Goal: Task Accomplishment & Management: Manage account settings

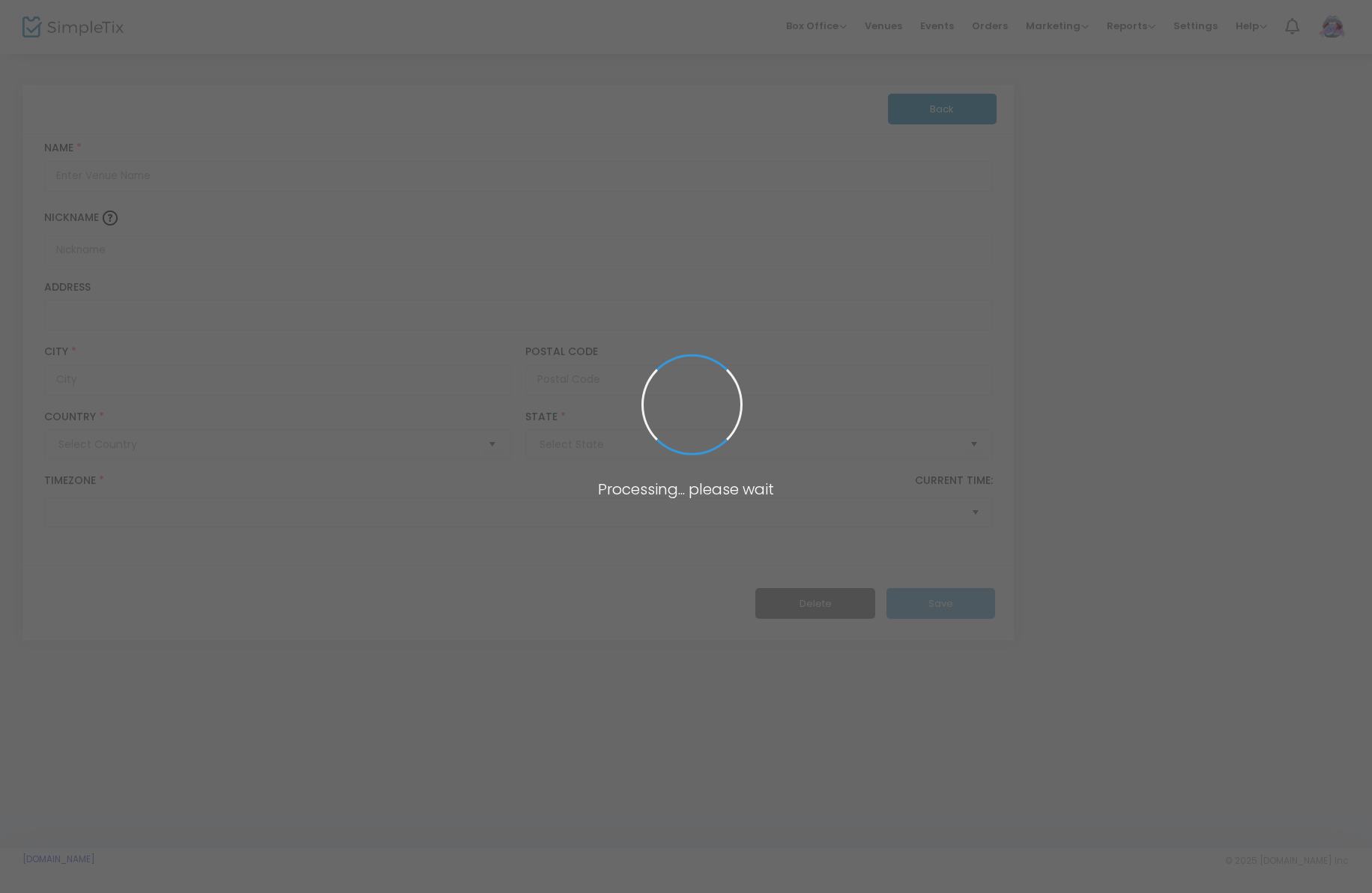
type input "[GEOGRAPHIC_DATA]"
type input "Warehouse (Location TBD)"
type input "[GEOGRAPHIC_DATA]"
type input "90021"
type input "[GEOGRAPHIC_DATA]"
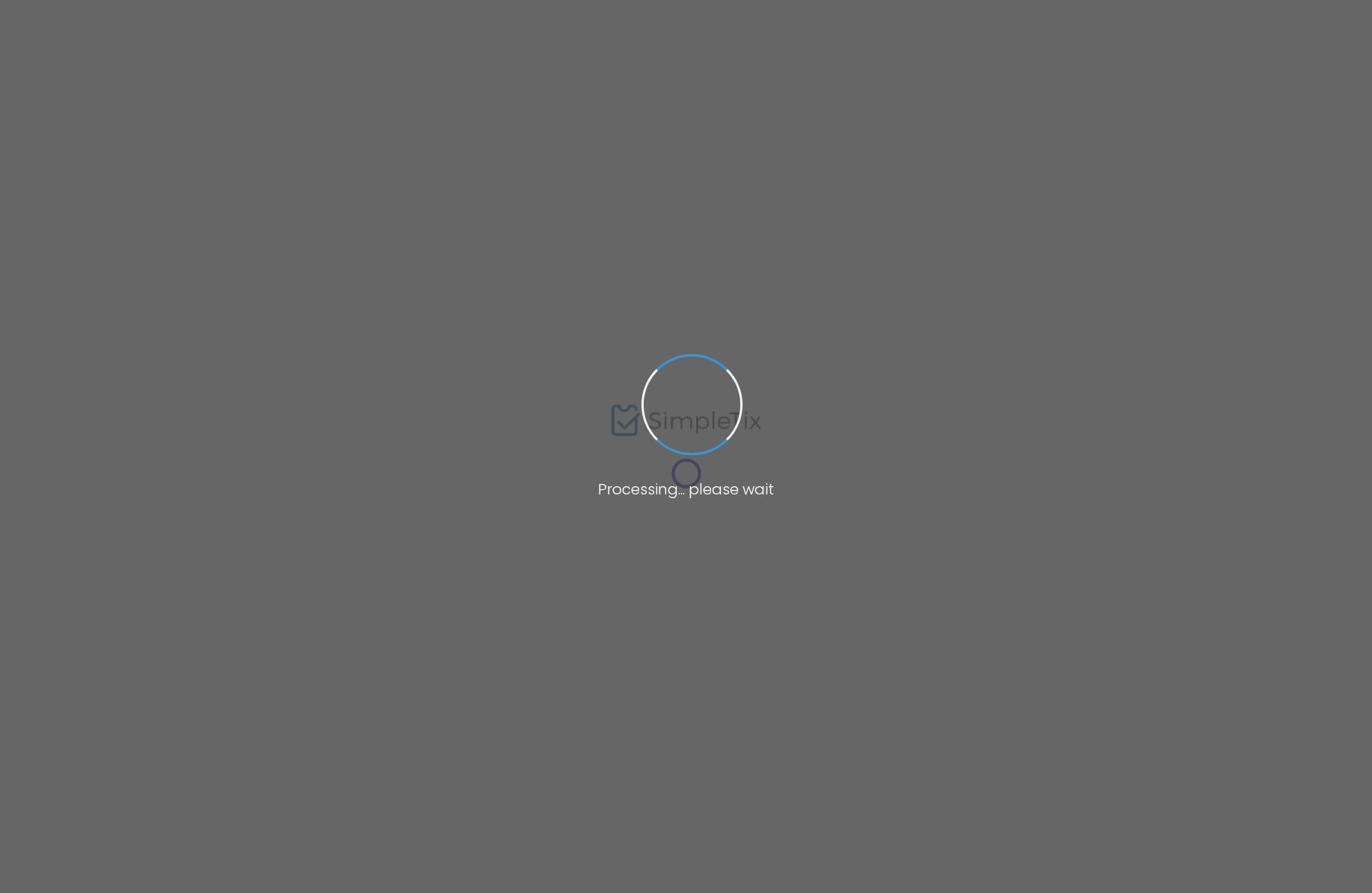
type input "[URL][DOMAIN_NAME]"
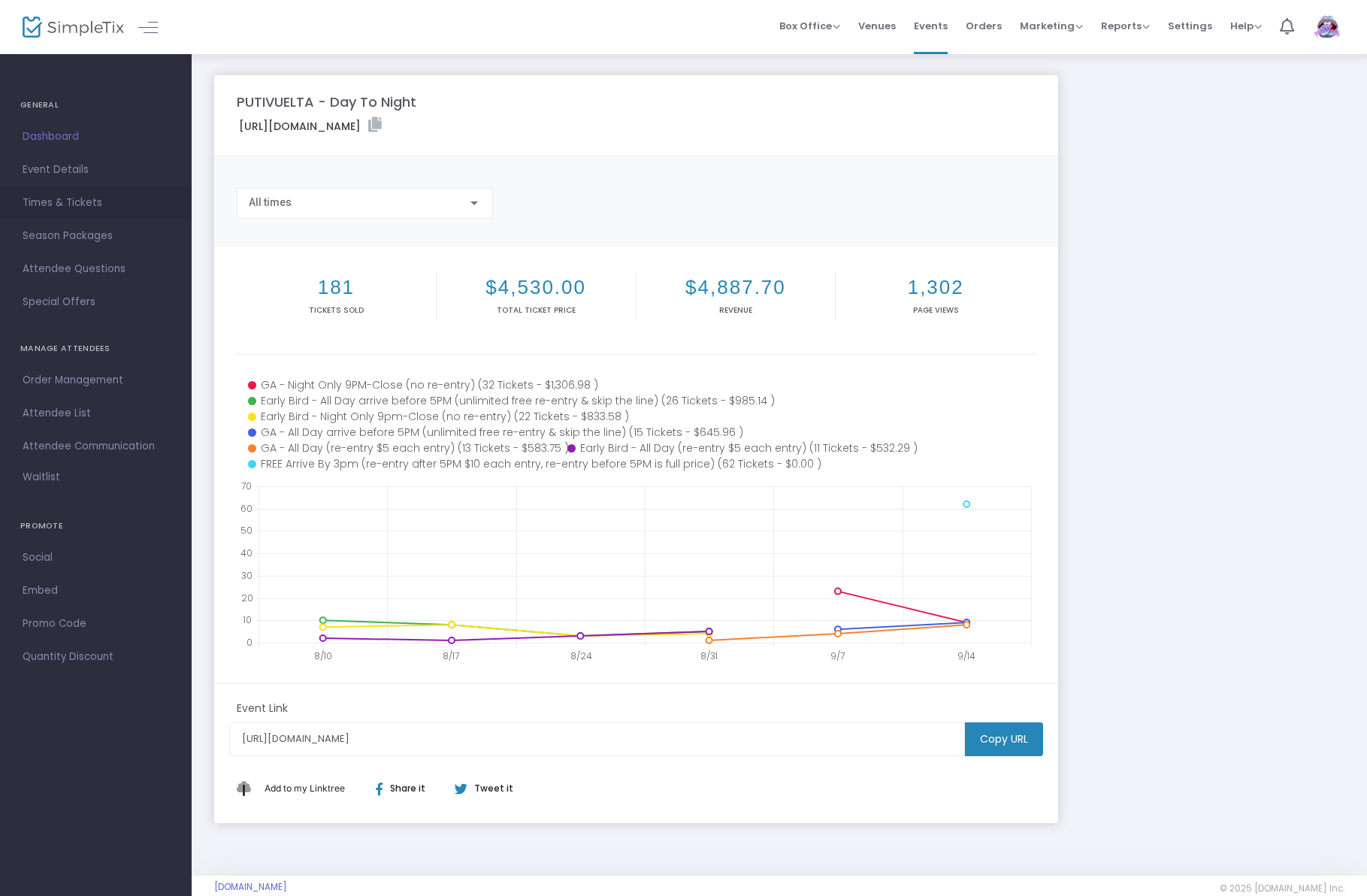
click at [93, 199] on span "Times & Tickets" at bounding box center [96, 203] width 147 height 20
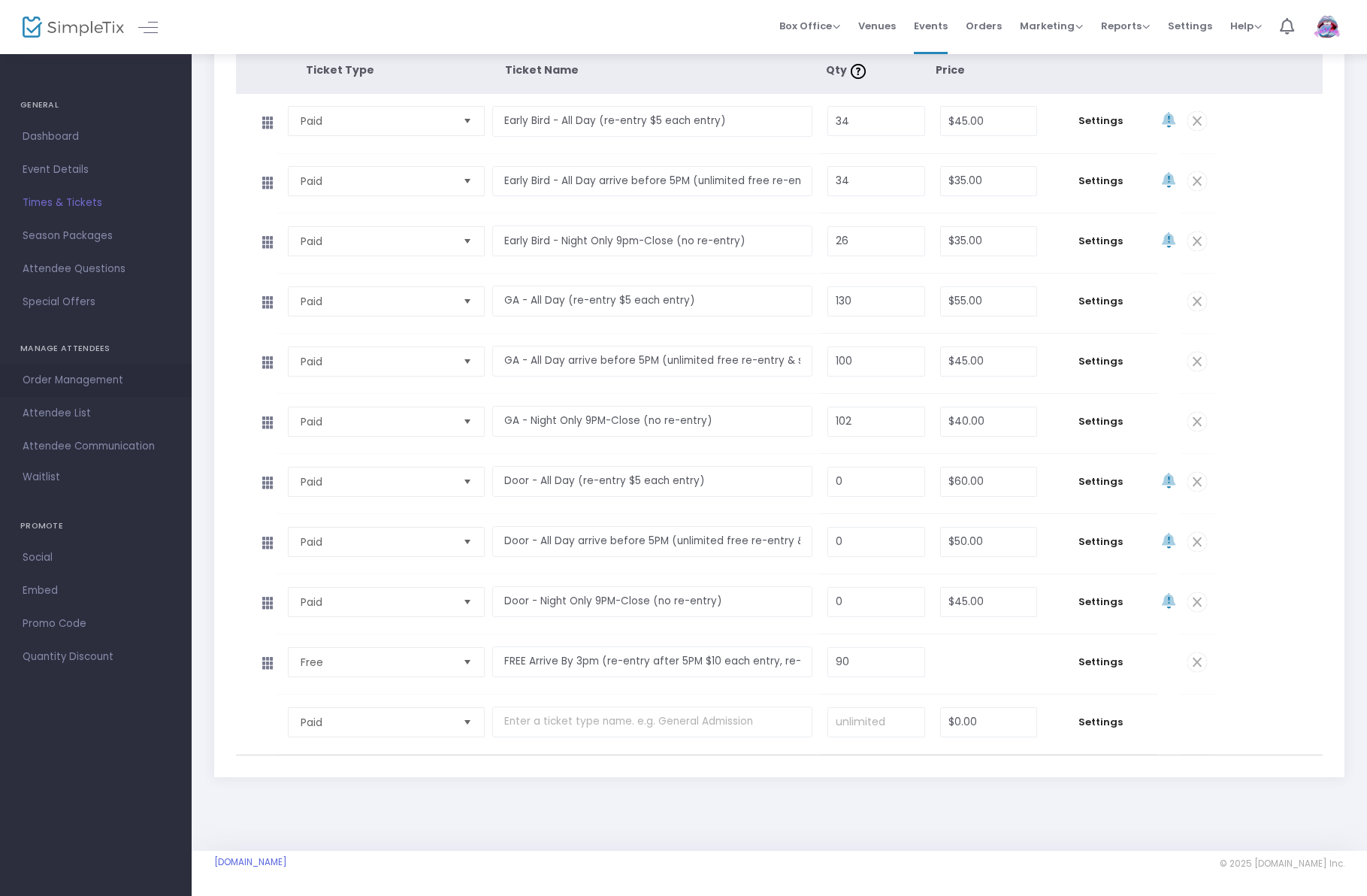
scroll to position [255, 0]
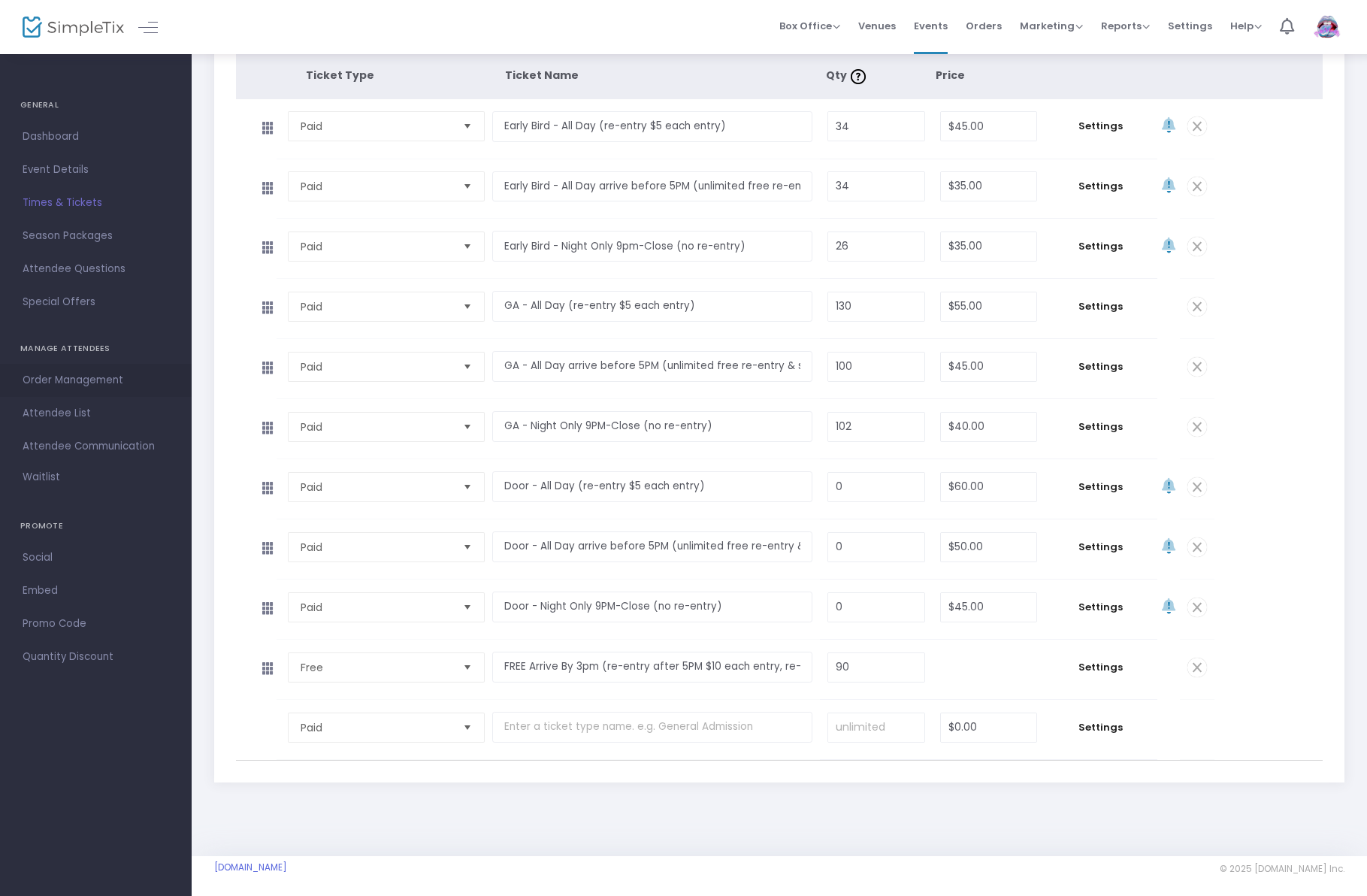
click at [92, 375] on span "Order Management" at bounding box center [96, 381] width 147 height 20
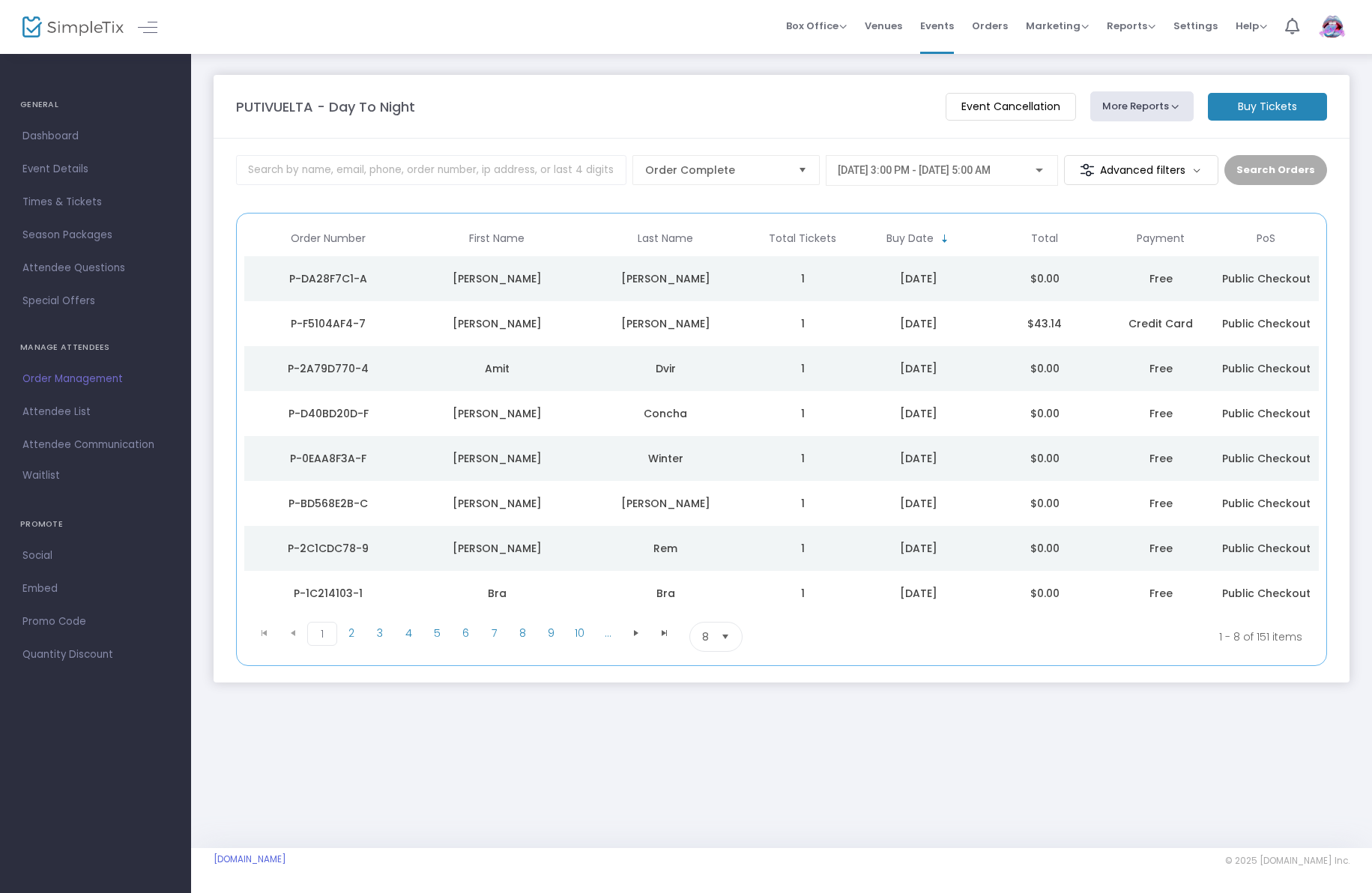
drag, startPoint x: 806, startPoint y: 101, endPoint x: 858, endPoint y: 98, distance: 52.1
click at [852, 98] on div "PUTIVUELTA - Day To Night" at bounding box center [583, 107] width 709 height 20
drag, startPoint x: 858, startPoint y: 98, endPoint x: 498, endPoint y: 105, distance: 360.1
click at [495, 105] on div "PUTIVUELTA - Day To Night" at bounding box center [583, 107] width 709 height 20
click at [846, 24] on span "Box Office" at bounding box center [816, 26] width 61 height 14
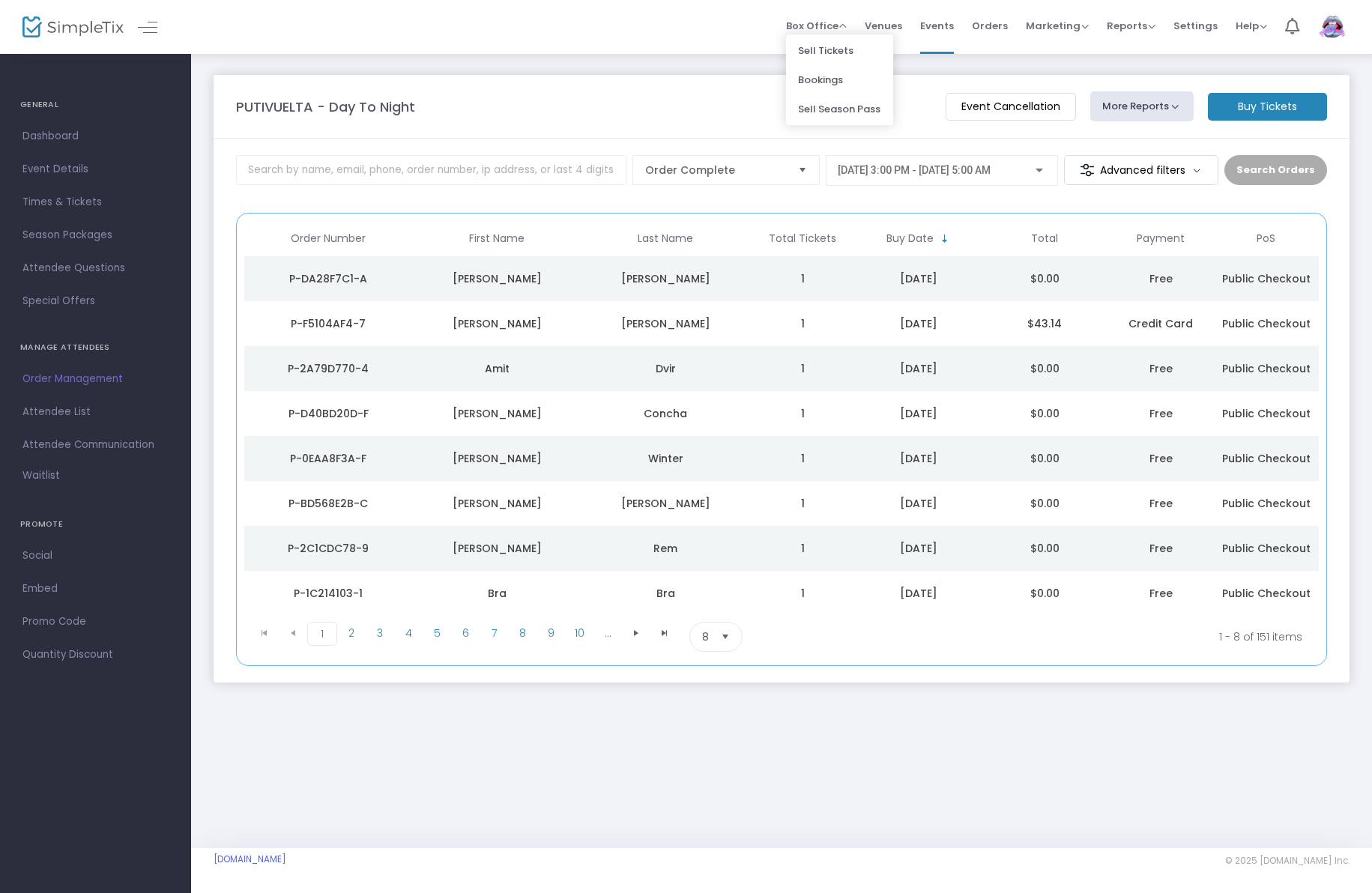
click at [681, 31] on div "Box Office Sell Tickets Bookings Sell Season Pass Venues Memberships Events Ord…" at bounding box center [781, 27] width 1181 height 54
click at [995, 22] on span "Orders" at bounding box center [989, 26] width 36 height 38
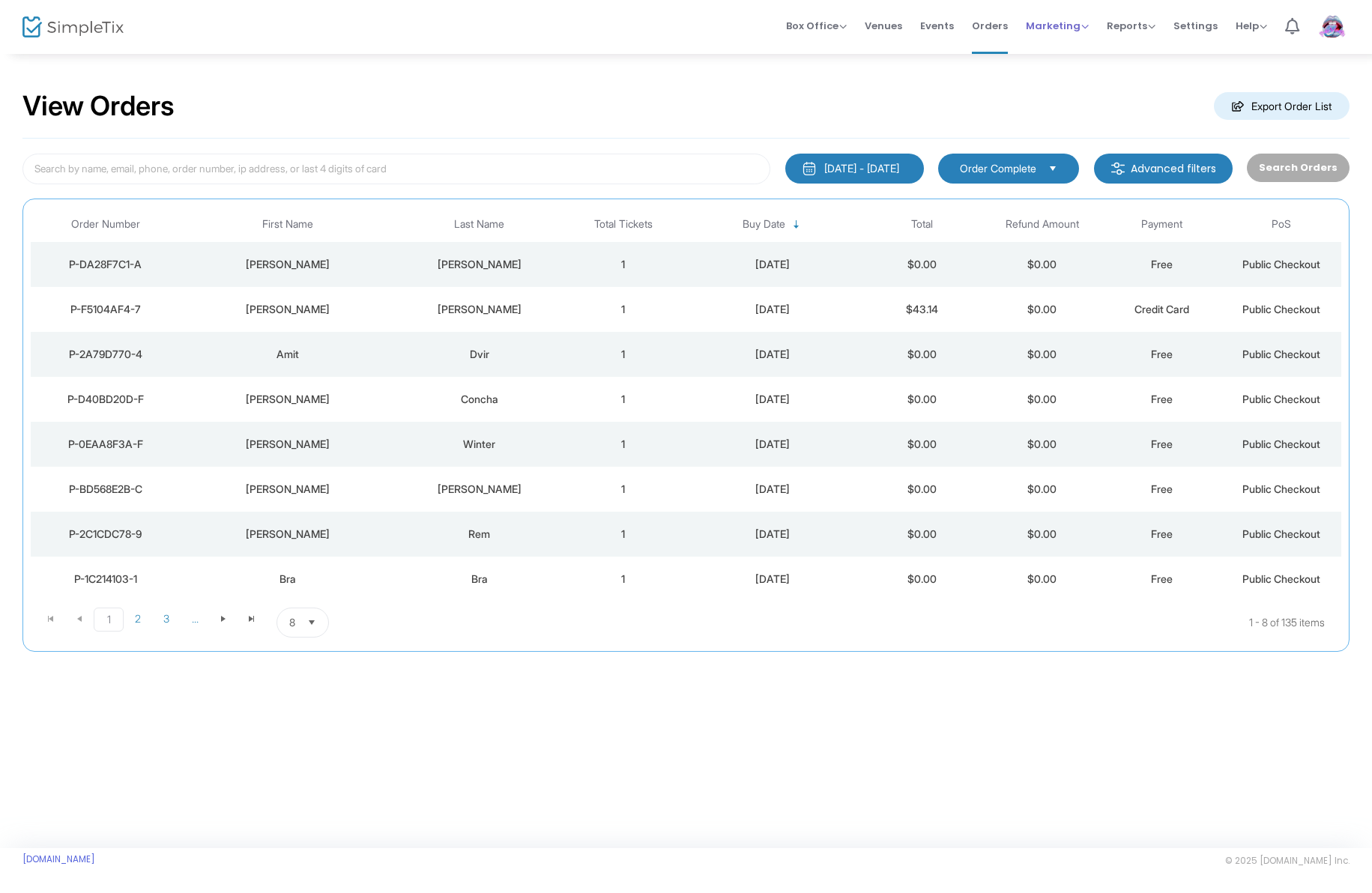
click at [1077, 27] on span "Marketing" at bounding box center [1057, 26] width 63 height 14
click at [1142, 26] on span "Reports" at bounding box center [1131, 26] width 48 height 14
click at [86, 23] on img at bounding box center [73, 27] width 102 height 22
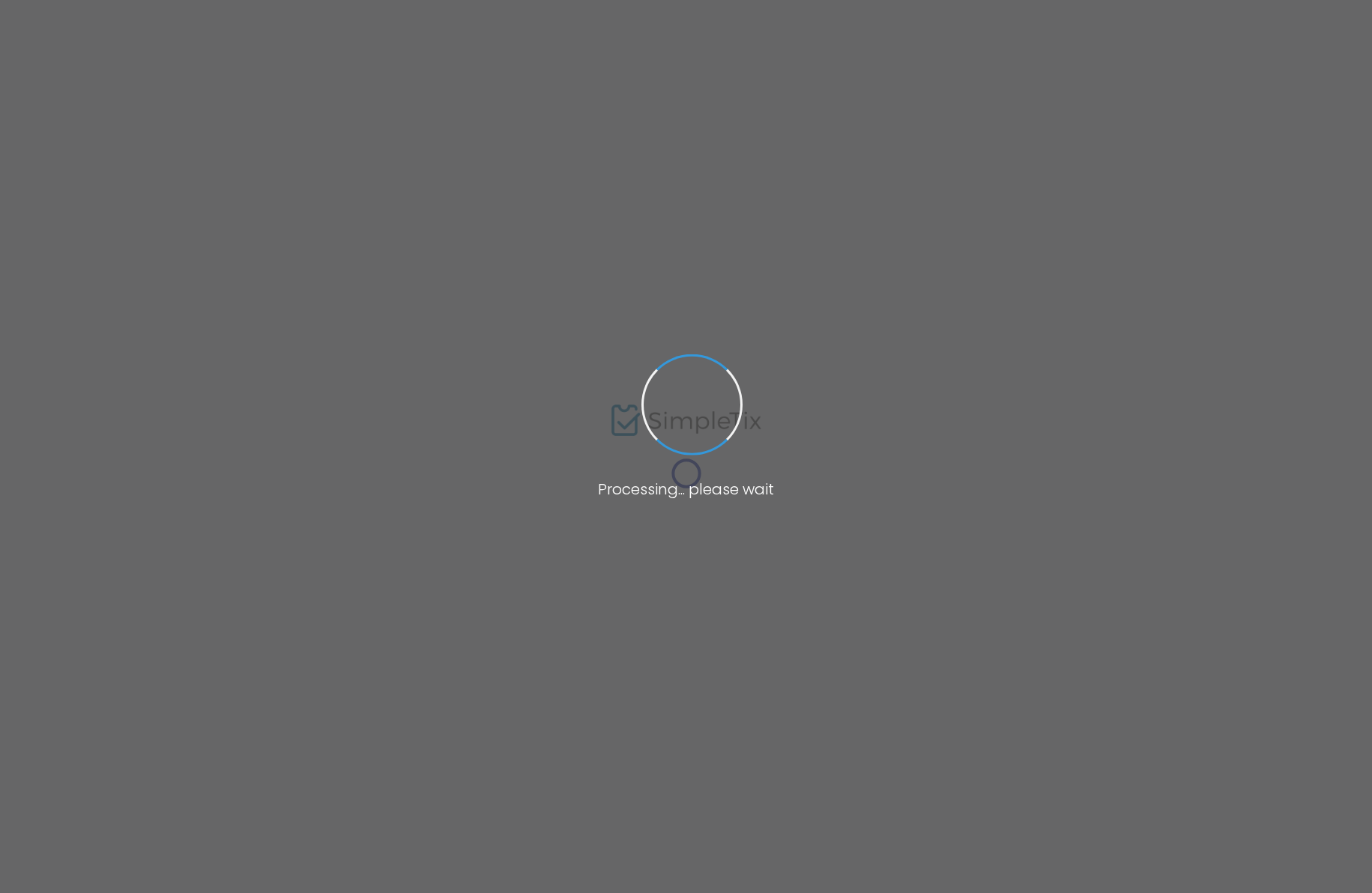
type input "[URL][DOMAIN_NAME]"
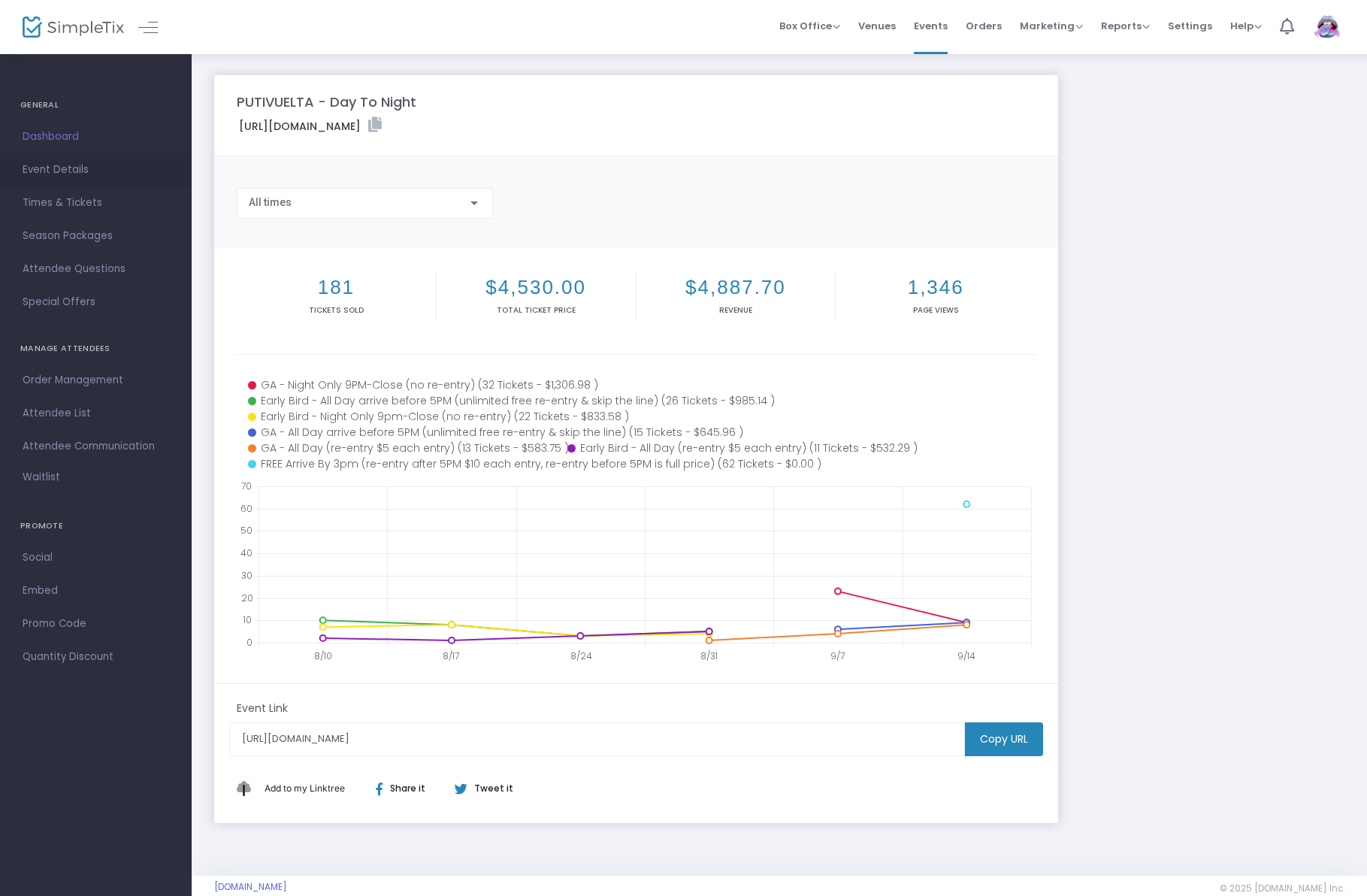
click at [58, 163] on span "Event Details" at bounding box center [96, 170] width 147 height 20
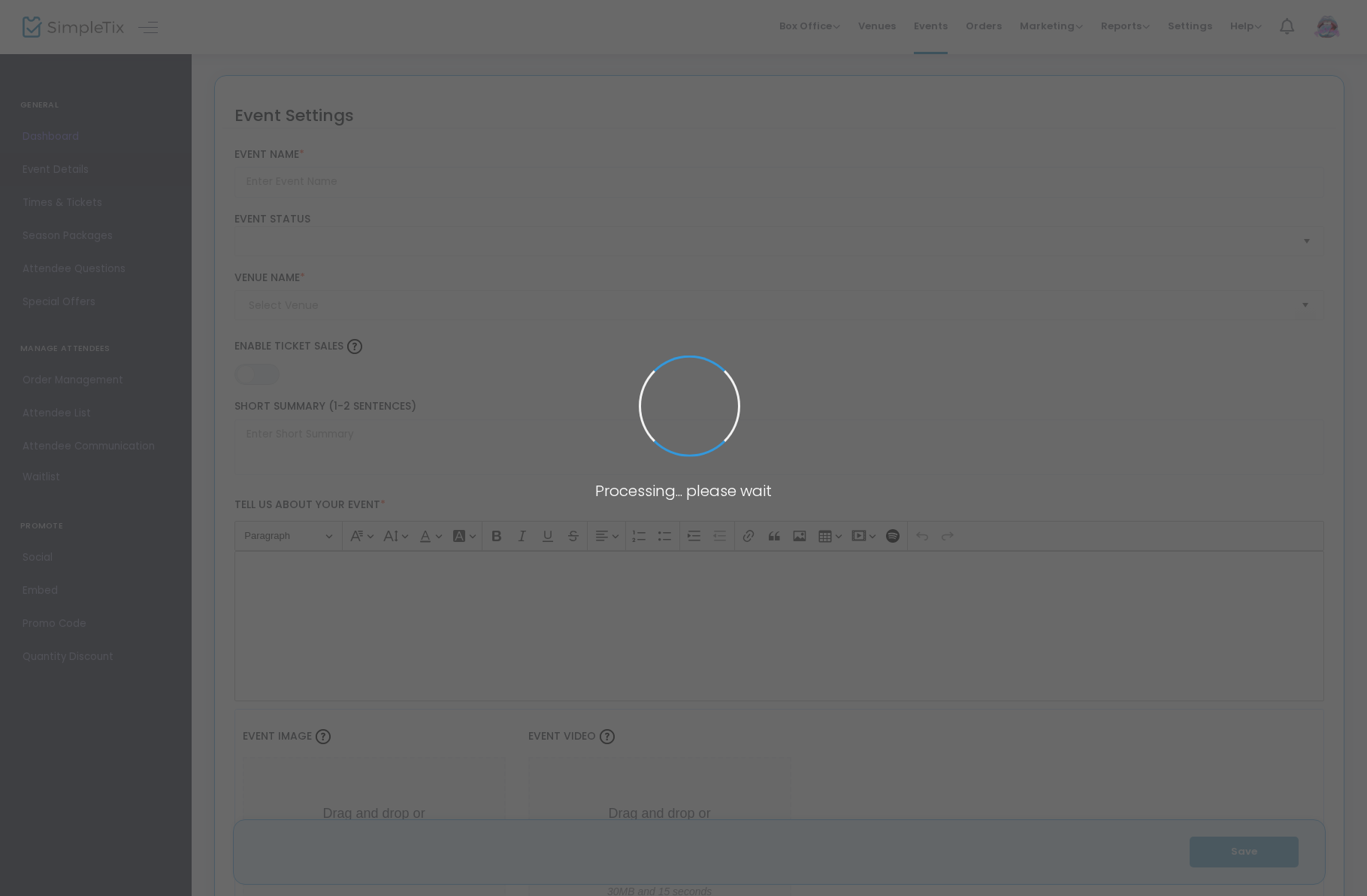
type input "PUTIVUELTA - Day To Night"
type textarea "🚨 We're back and we're making up for lost time! Love a day party? Love a night …"
type input "Buy Tickets"
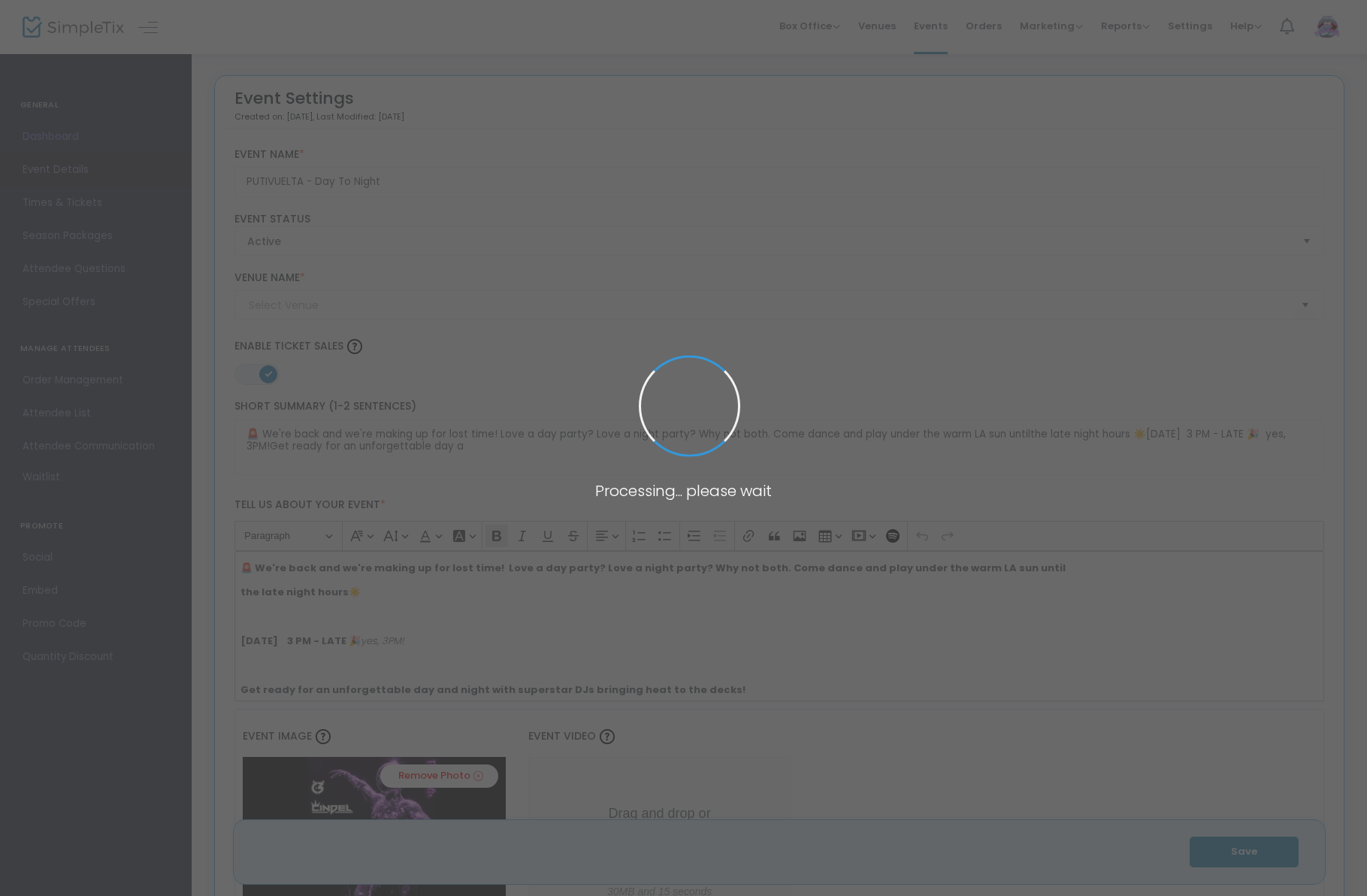
type input "Warehouse (Location TBD)"
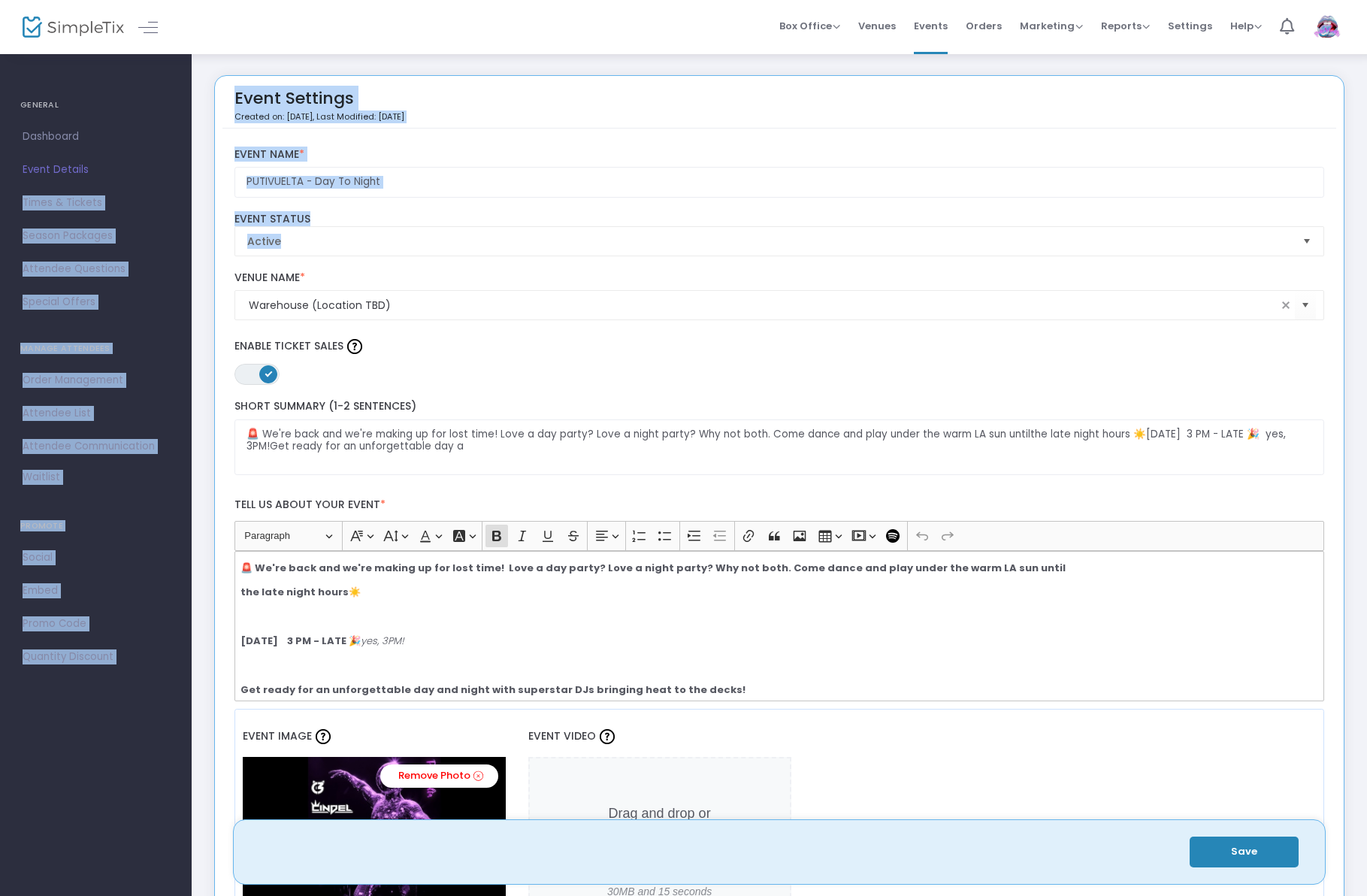
drag, startPoint x: 68, startPoint y: 196, endPoint x: 589, endPoint y: 291, distance: 529.6
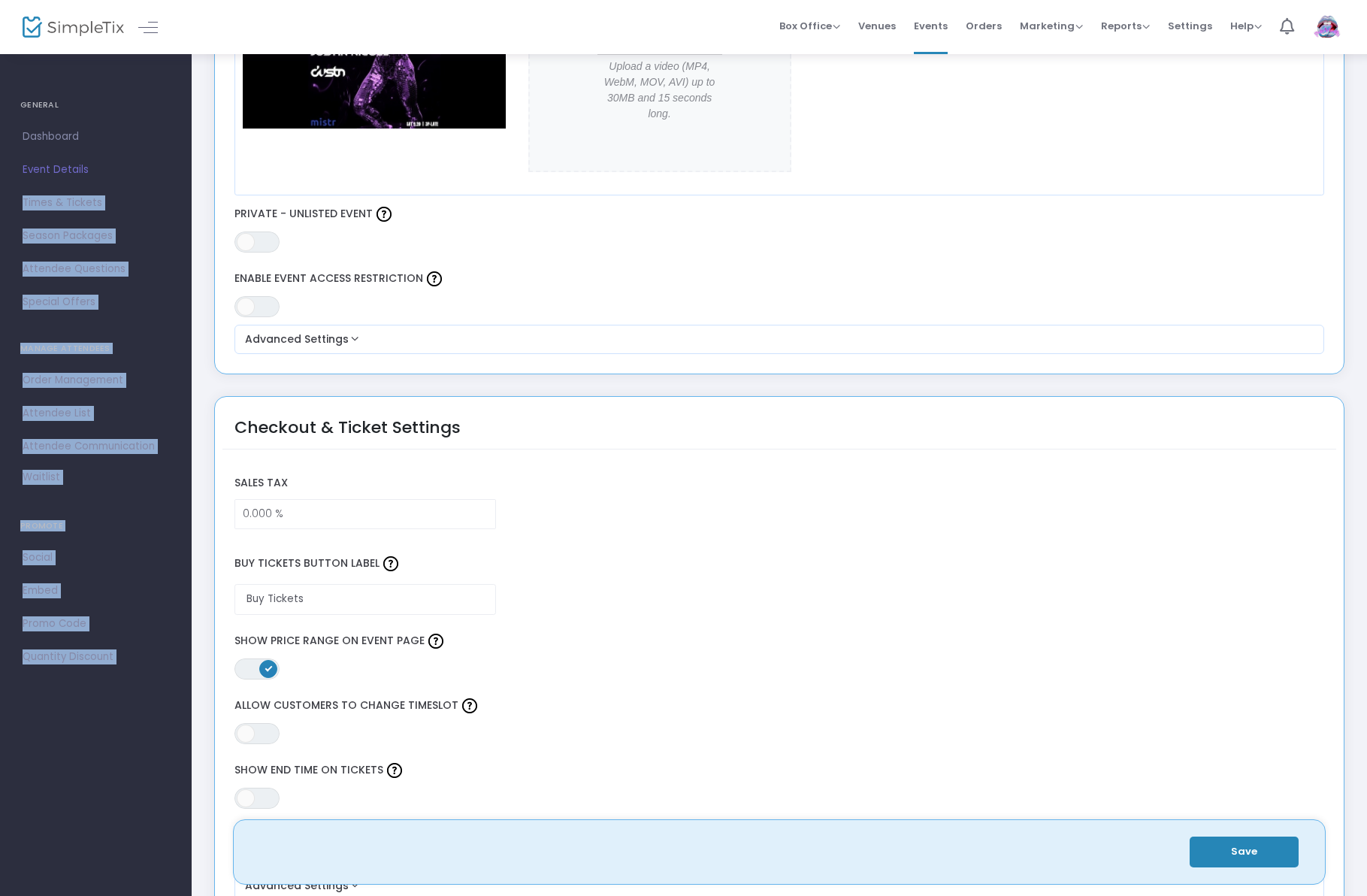
scroll to position [814, 0]
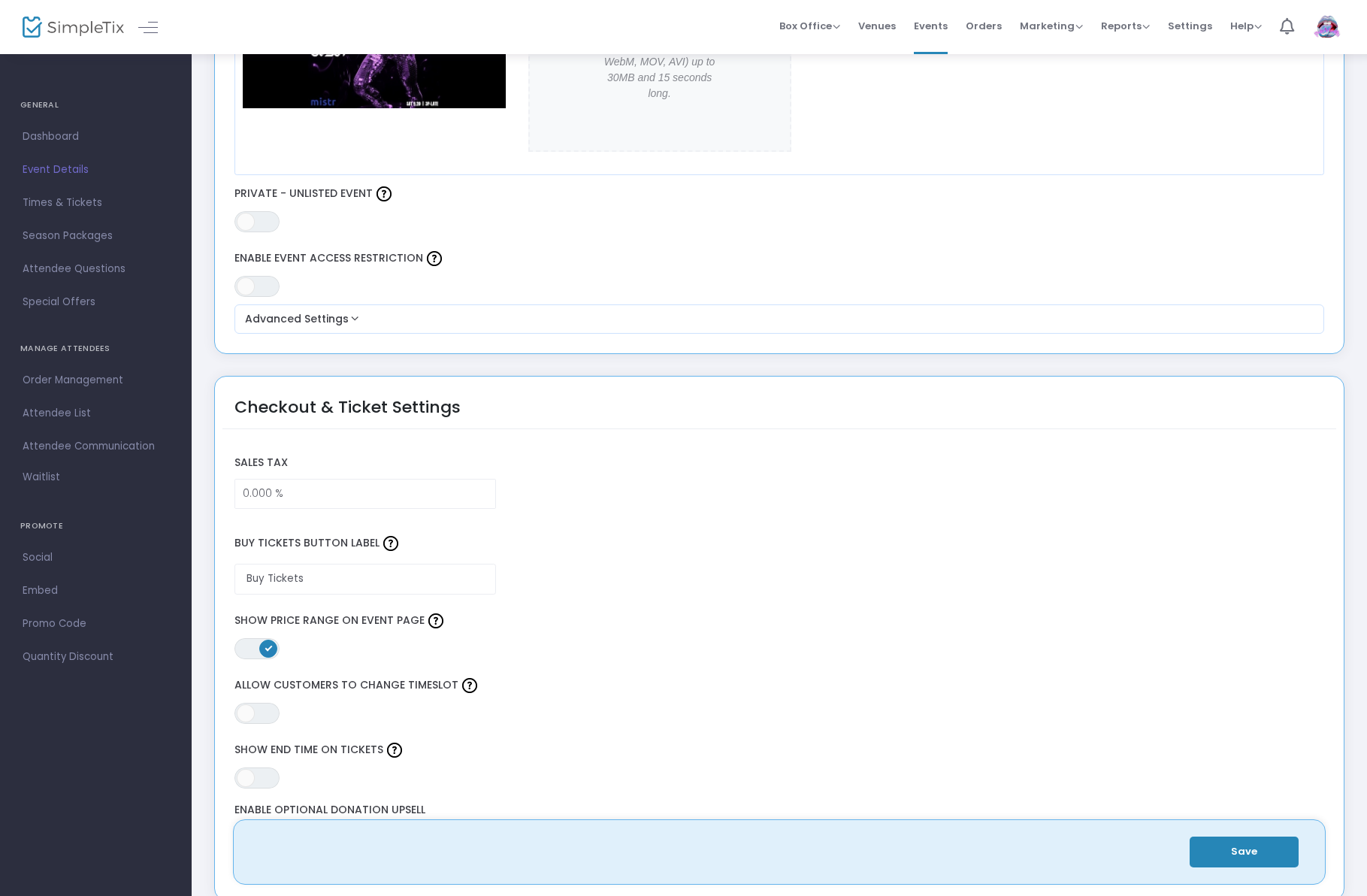
click at [725, 655] on div "ON OFF Show Price Range on Event Page" at bounding box center [780, 634] width 1105 height 49
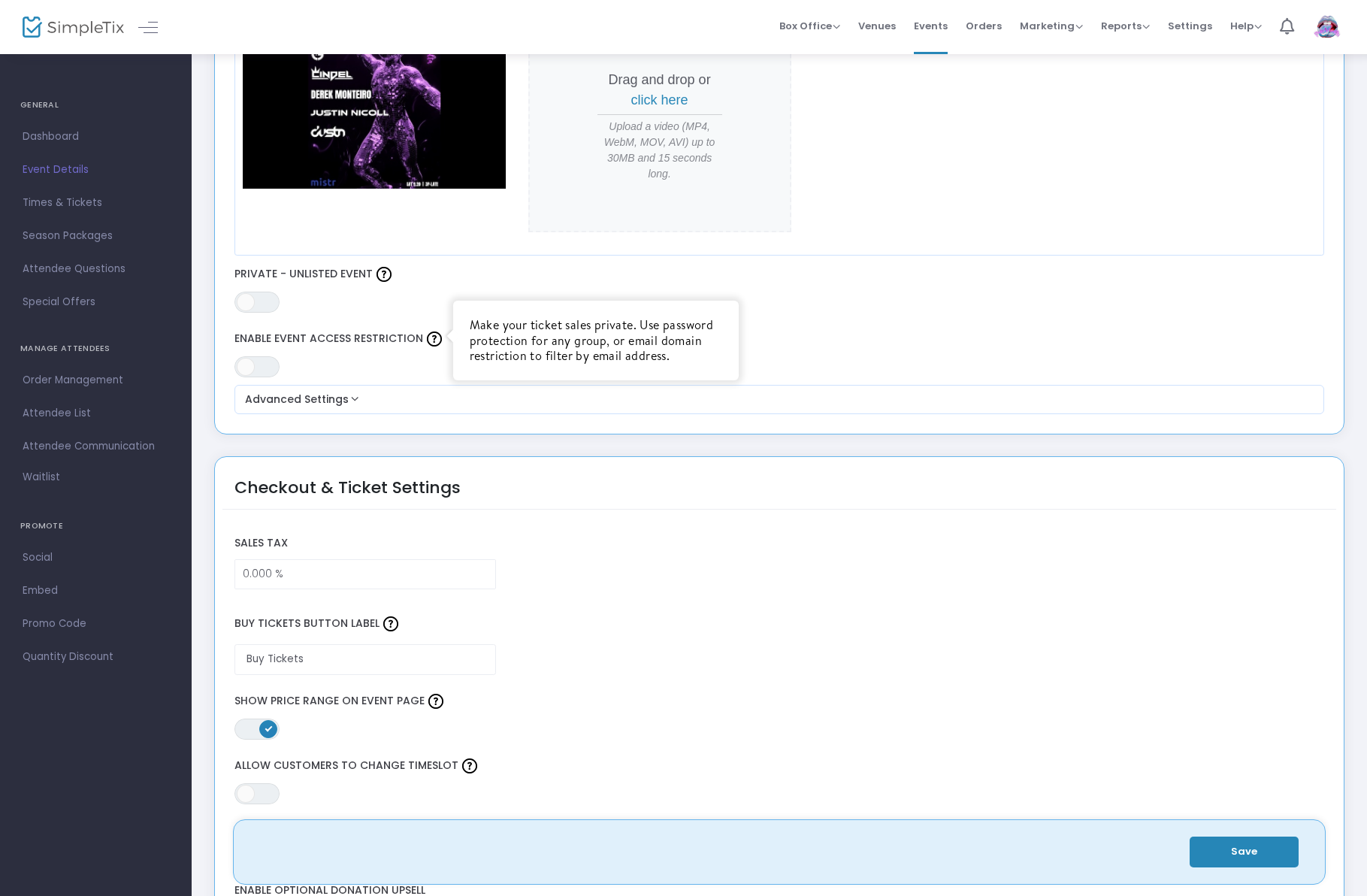
scroll to position [742, 0]
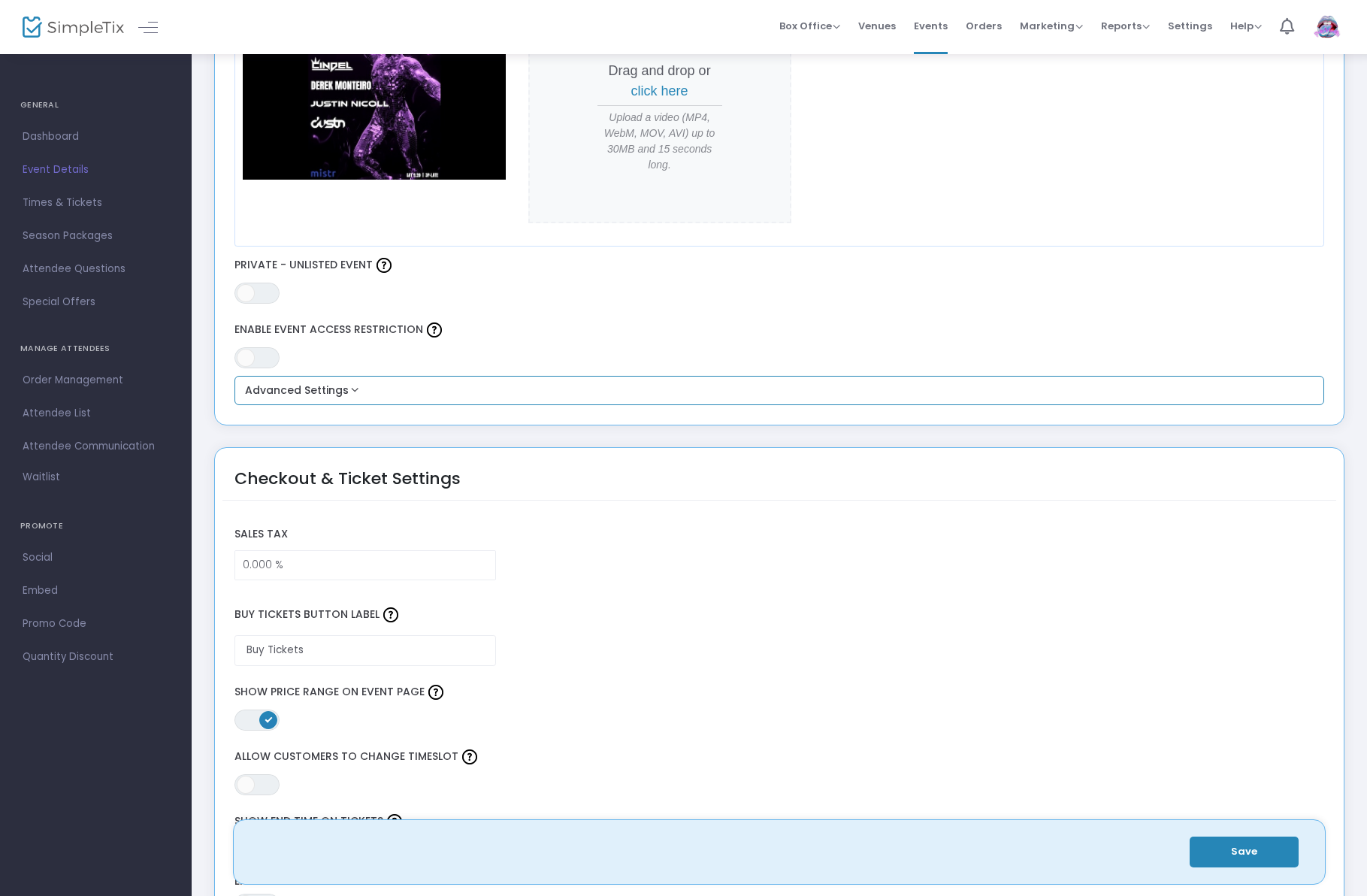
click at [371, 395] on button "Advanced Settings" at bounding box center [779, 391] width 1078 height 18
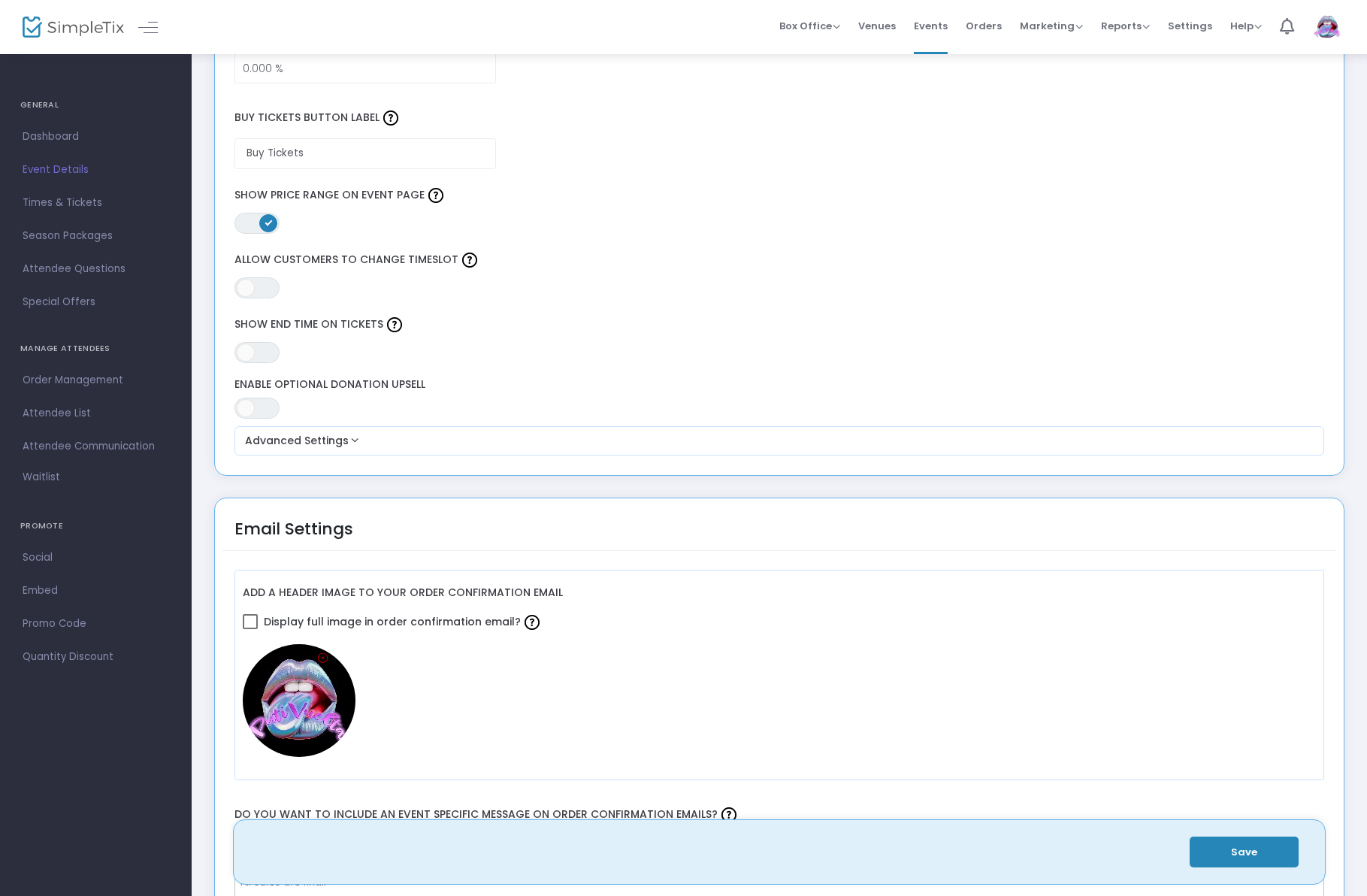
scroll to position [1385, 0]
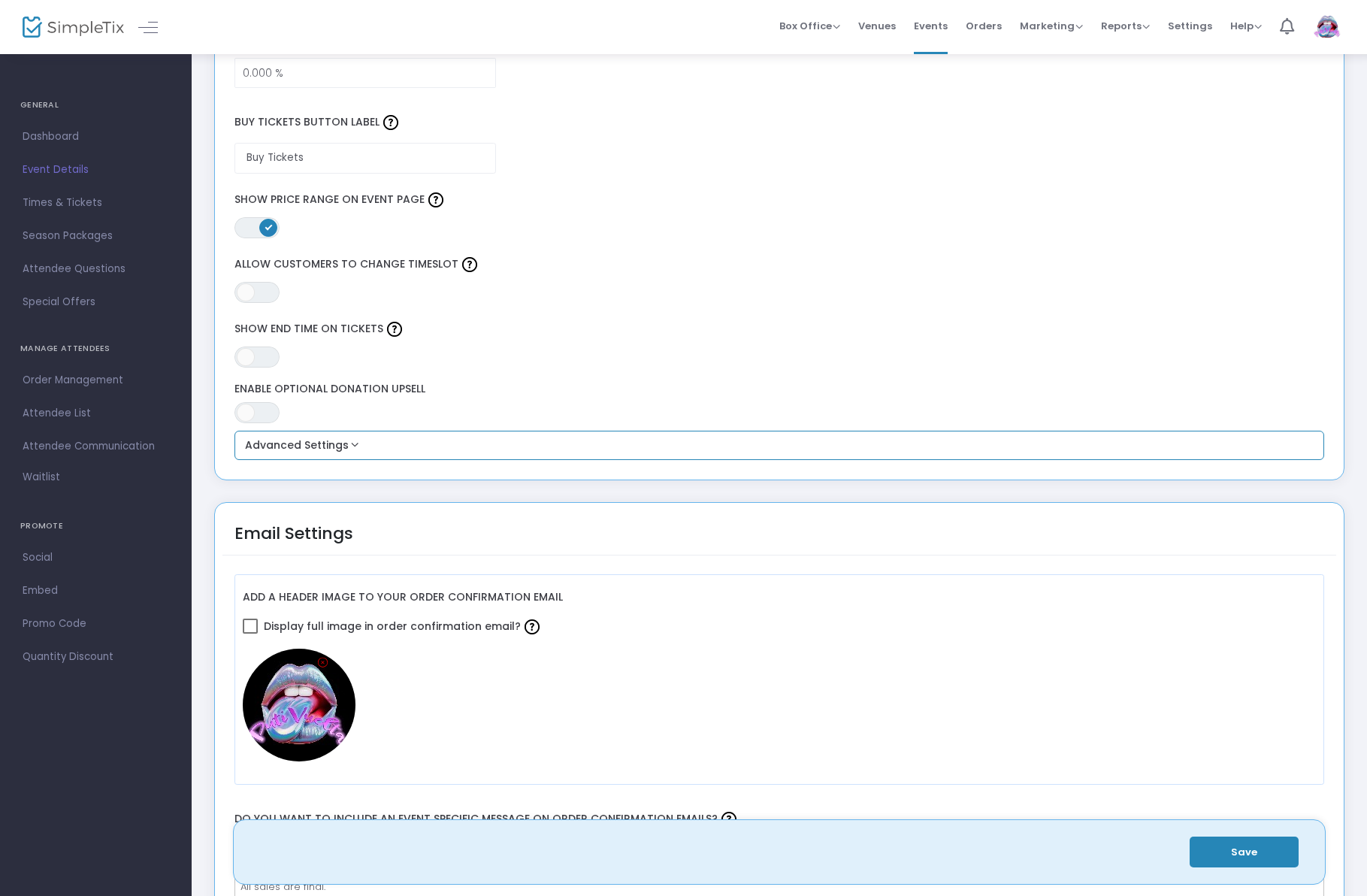
click at [333, 451] on button "Advanced Settings" at bounding box center [779, 446] width 1078 height 18
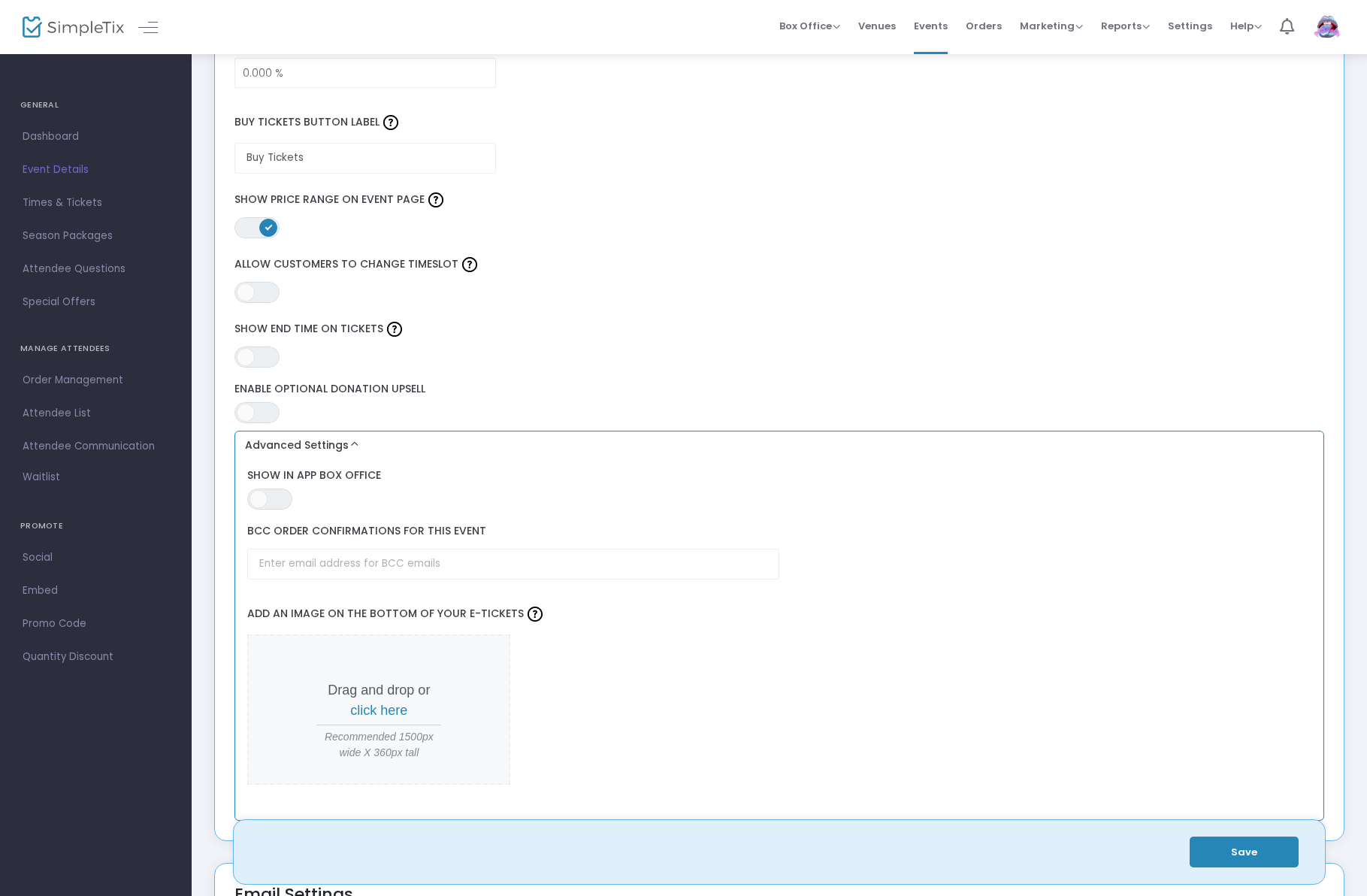
click at [353, 445] on button "Advanced Settings" at bounding box center [779, 446] width 1078 height 18
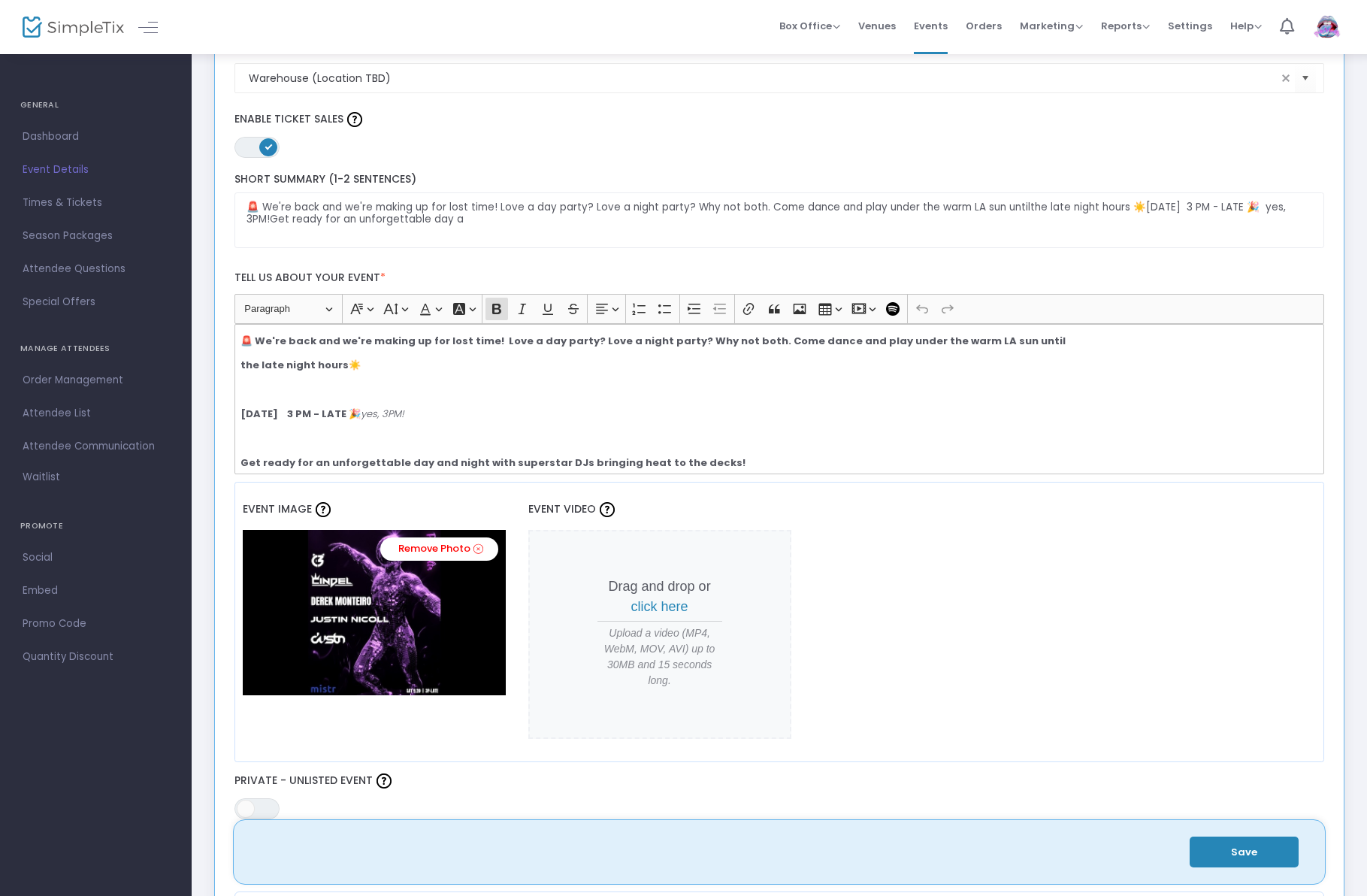
scroll to position [0, 0]
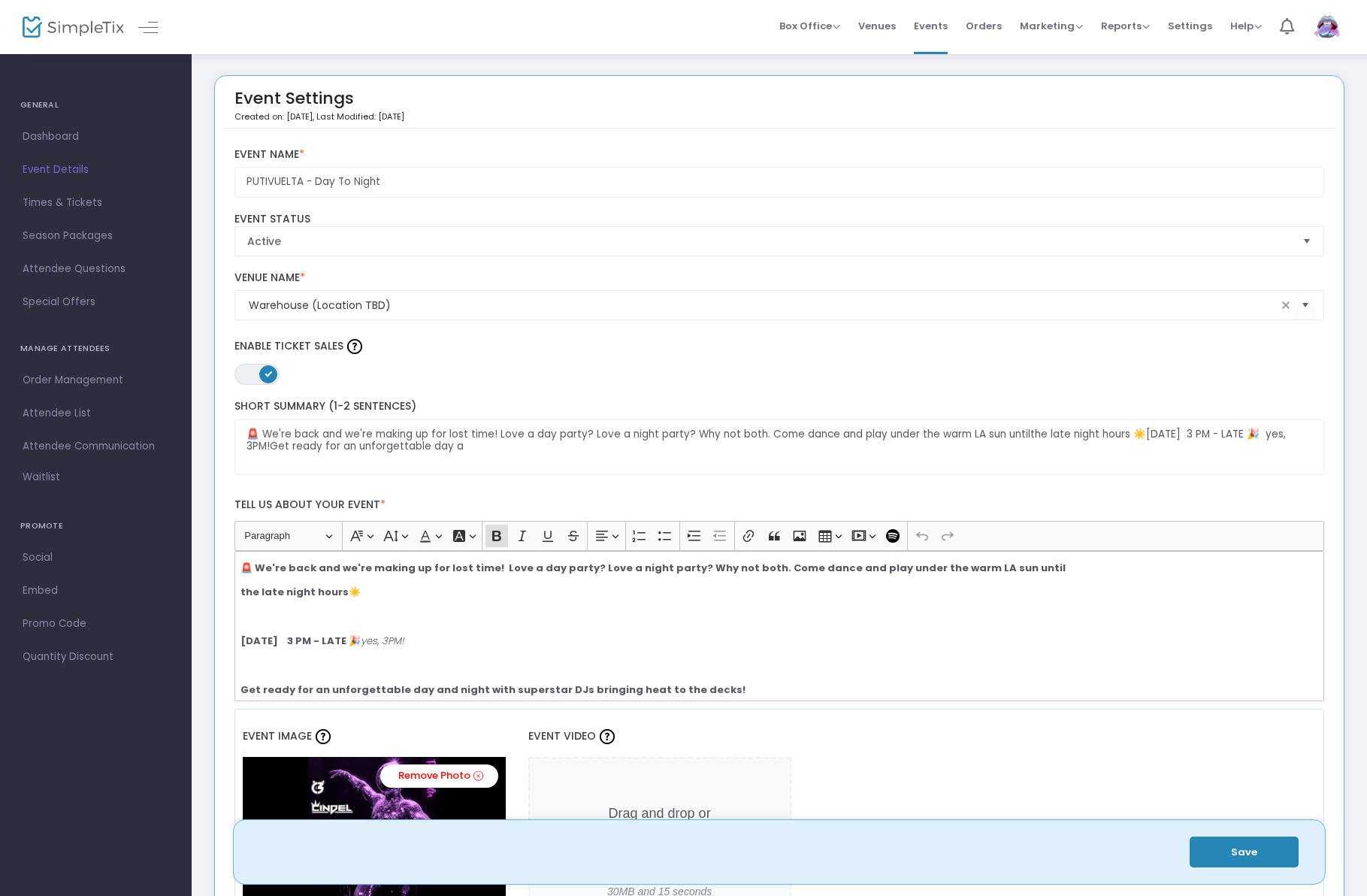
click at [71, 133] on span "Dashboard" at bounding box center [96, 137] width 147 height 20
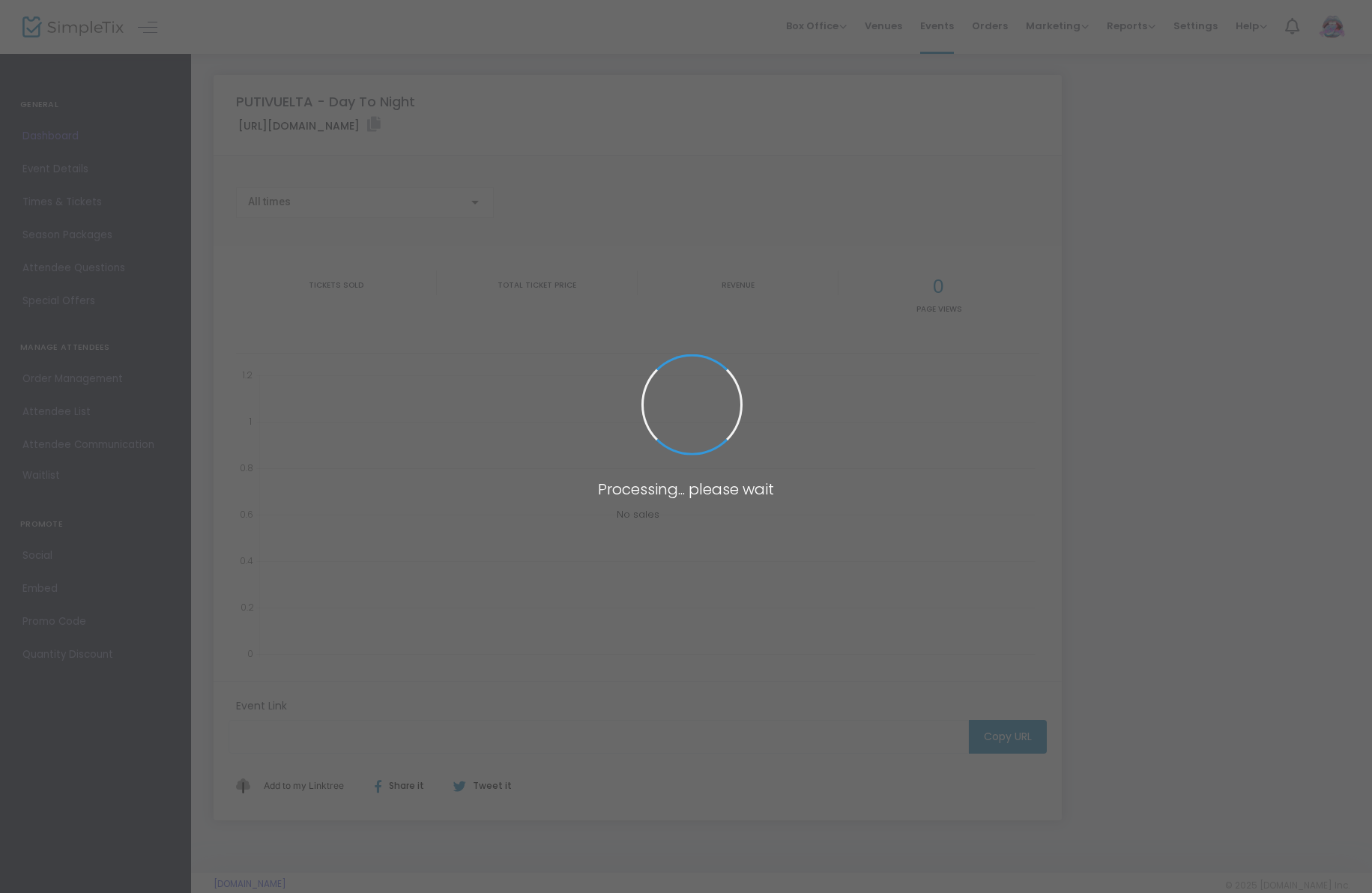
type input "https://www.simpletix.com/e/putivuelta-day-to-night-tickets-232324"
